Goal: Task Accomplishment & Management: Use online tool/utility

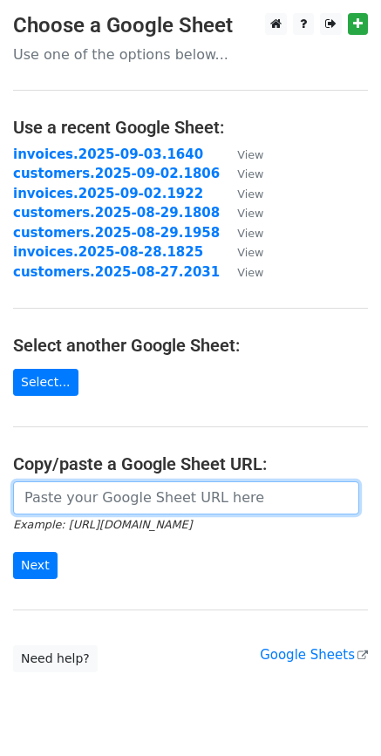
click at [98, 506] on input "url" at bounding box center [186, 498] width 346 height 33
paste input "[URL][DOMAIN_NAME]"
type input "[URL][DOMAIN_NAME]"
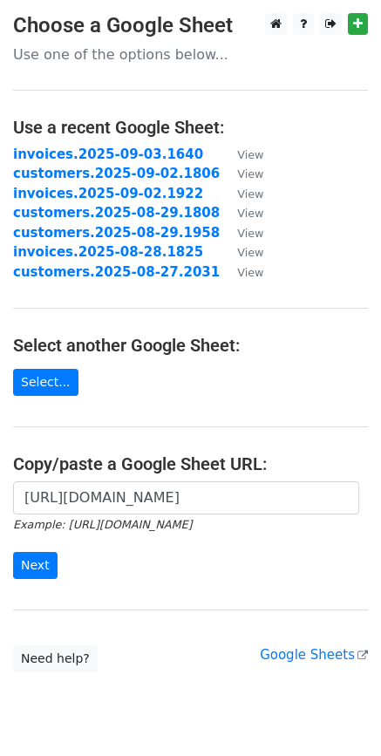
scroll to position [0, 0]
click at [23, 564] on input "Next" at bounding box center [35, 565] width 44 height 27
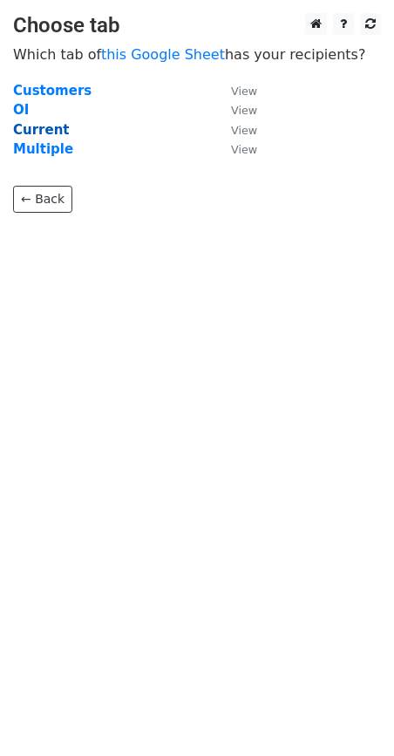
click at [36, 131] on strong "Current" at bounding box center [41, 130] width 57 height 16
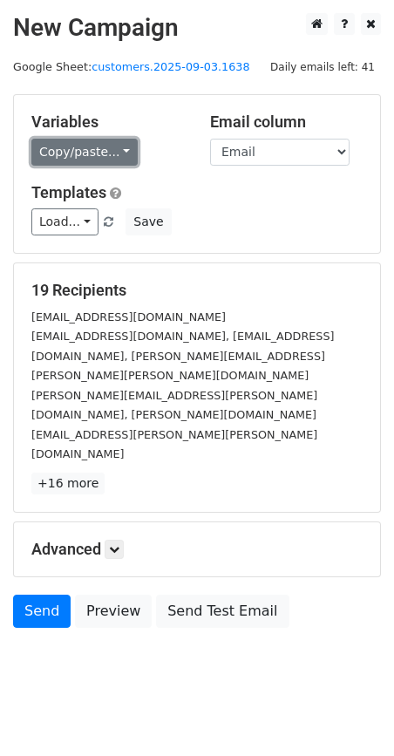
click at [117, 154] on link "Copy/paste..." at bounding box center [84, 152] width 106 height 27
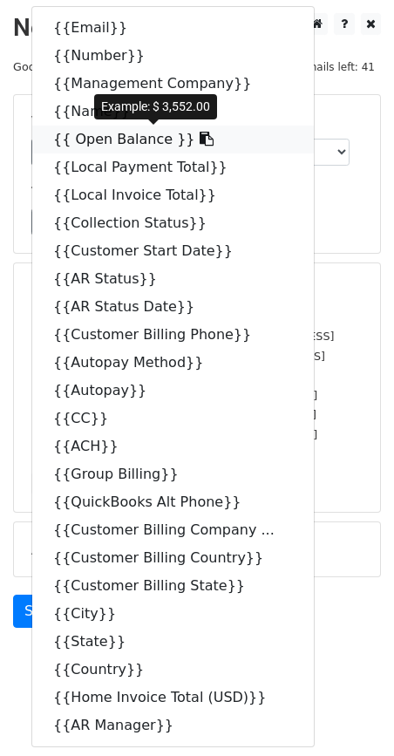
click at [200, 141] on icon at bounding box center [207, 139] width 14 height 14
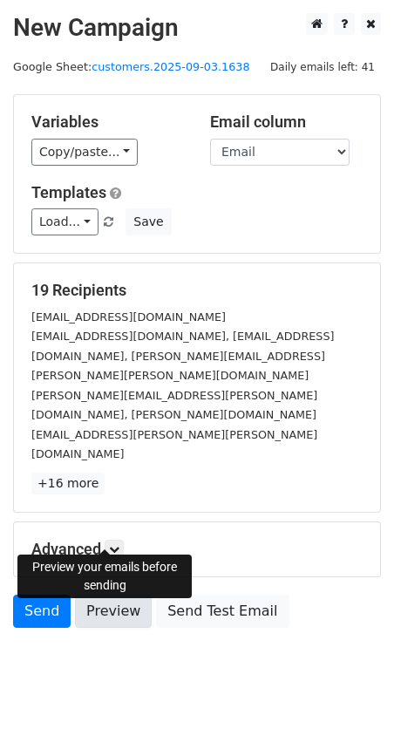
click at [94, 595] on link "Preview" at bounding box center [113, 611] width 77 height 33
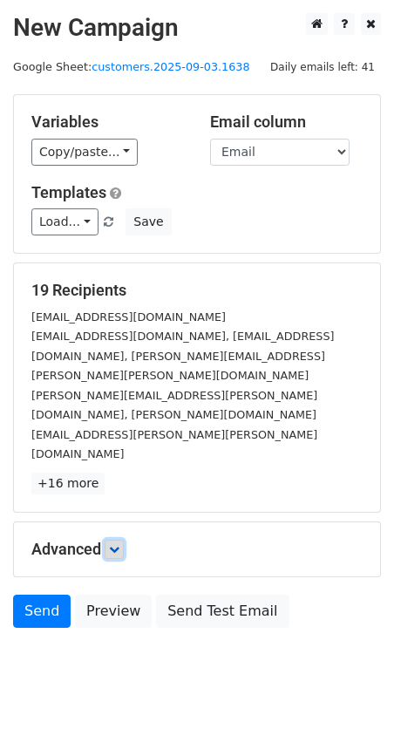
click at [111, 540] on link at bounding box center [114, 549] width 19 height 19
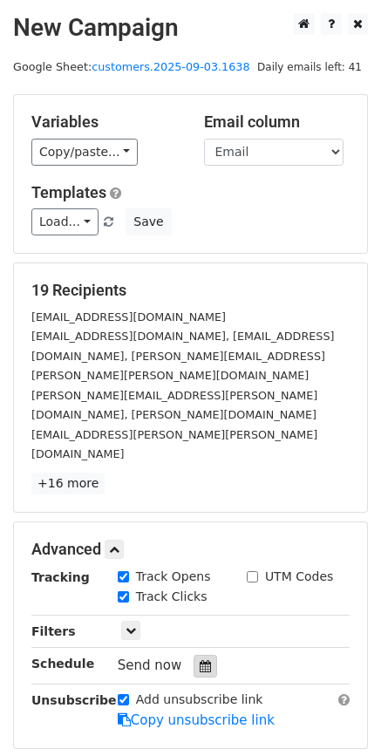
click at [202, 660] on icon at bounding box center [205, 666] width 11 height 12
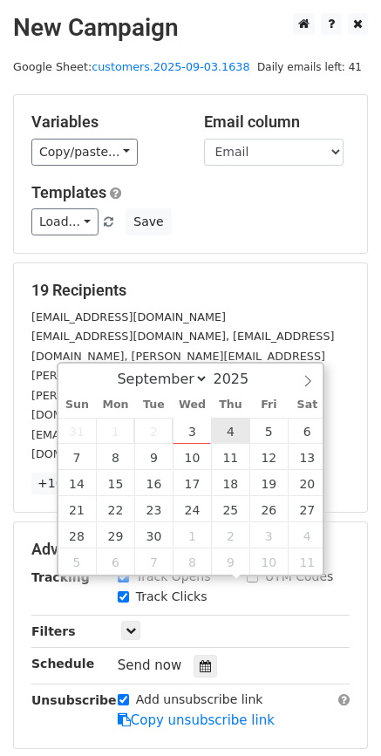
type input "2025-09-04 12:00"
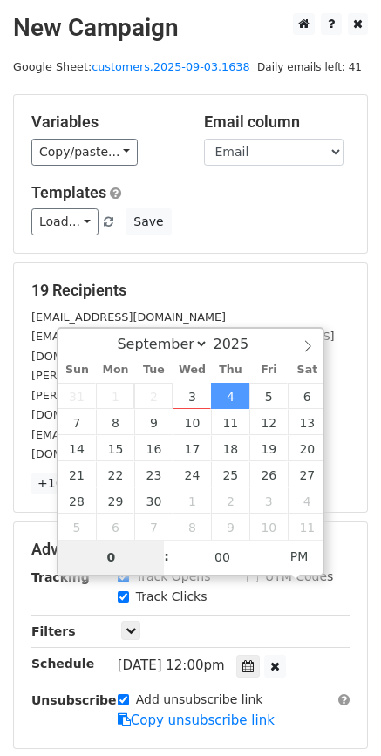
type input "08"
type input "2025-09-04 08:00"
click at [300, 561] on span "AM" at bounding box center [300, 556] width 48 height 35
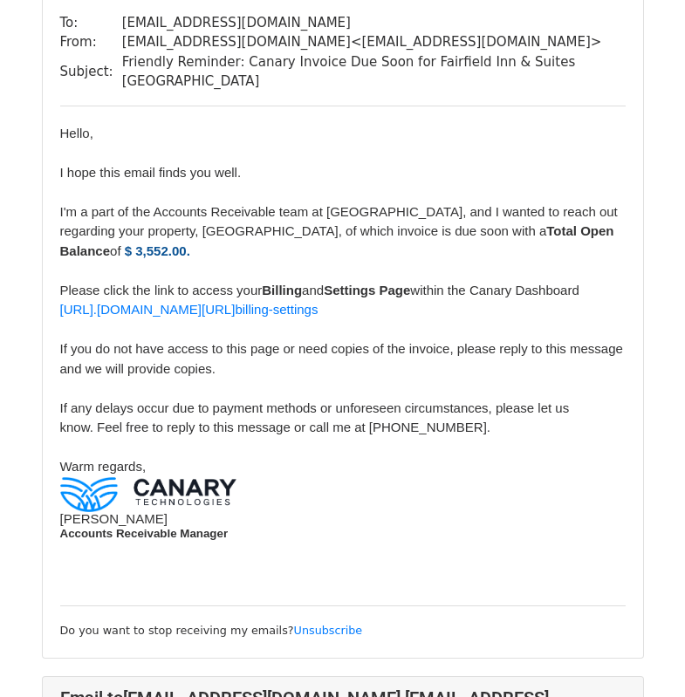
scroll to position [307, 0]
